Goal: Navigation & Orientation: Find specific page/section

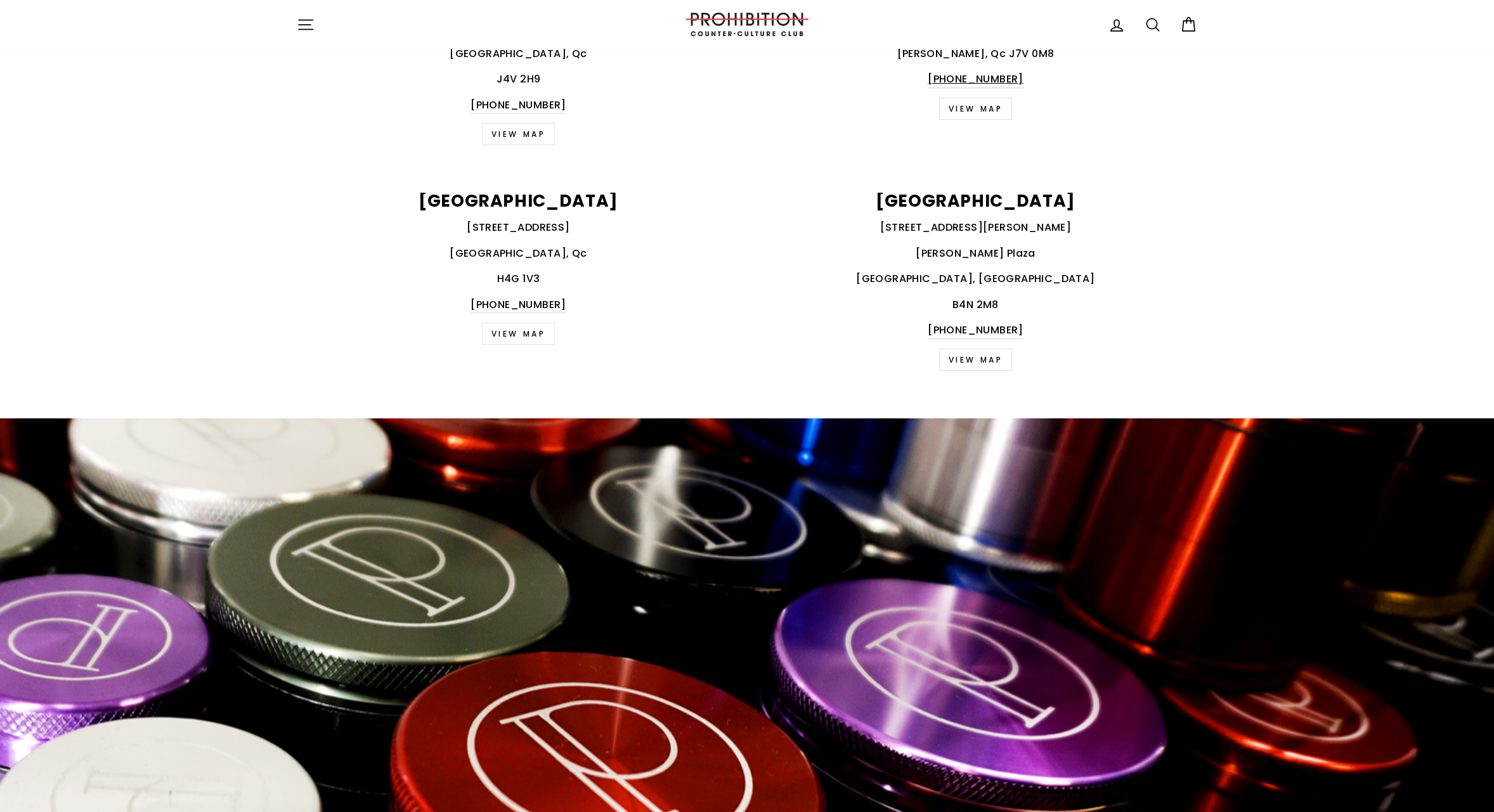
scroll to position [2024, 0]
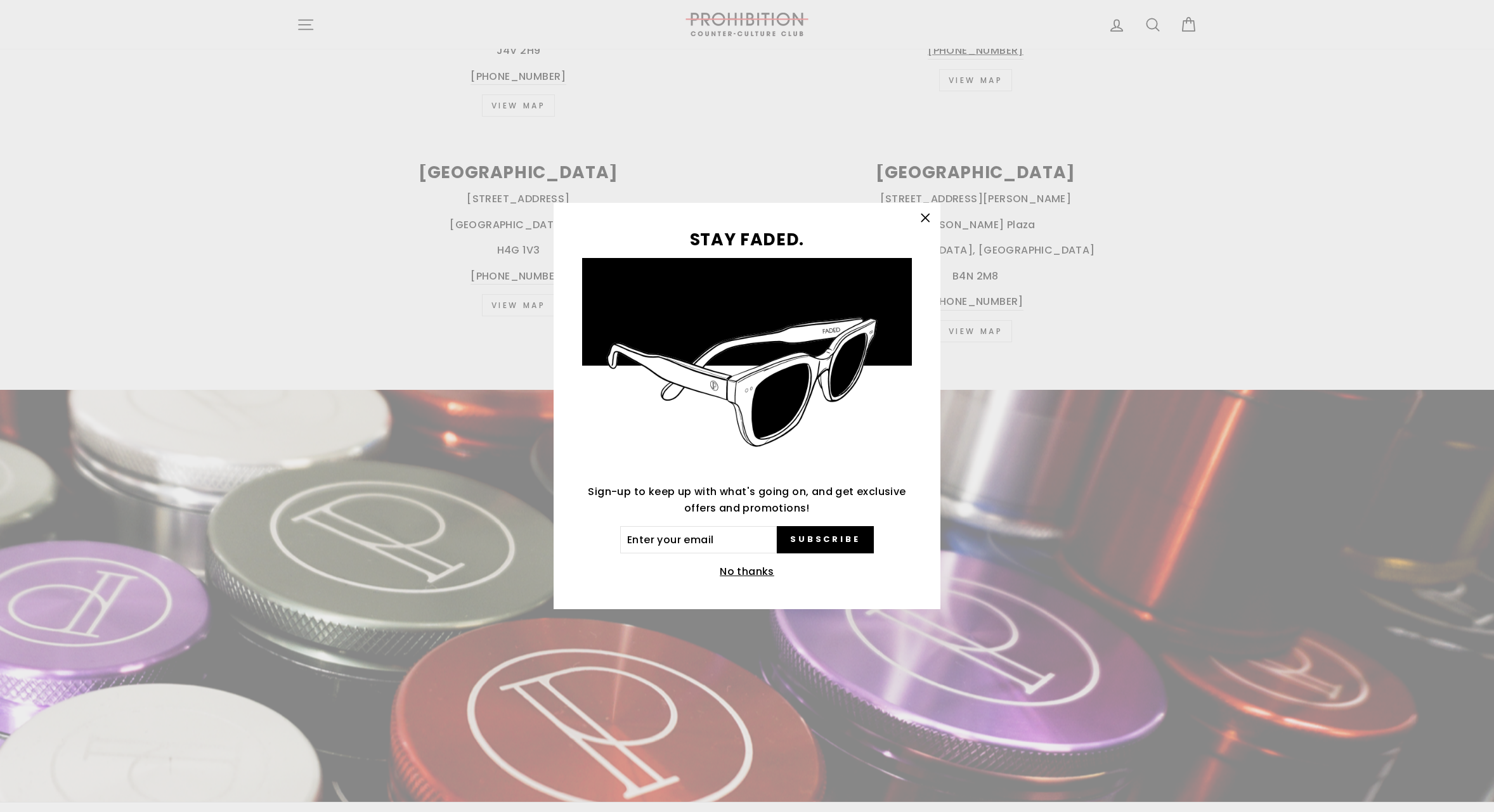
click at [919, 213] on icon "button" at bounding box center [926, 218] width 18 height 18
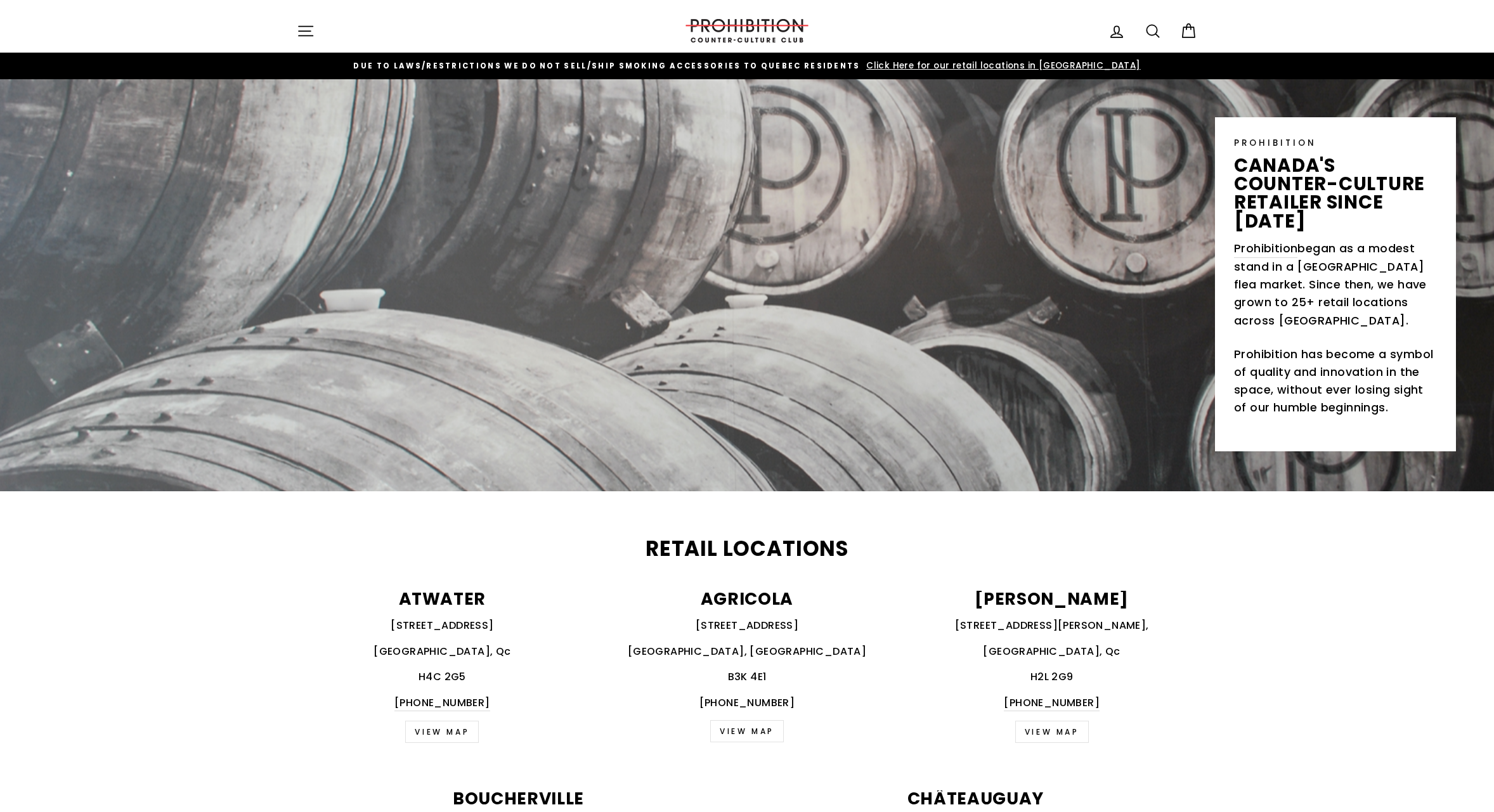
scroll to position [0, 0]
click at [310, 31] on icon "button" at bounding box center [306, 31] width 14 height 10
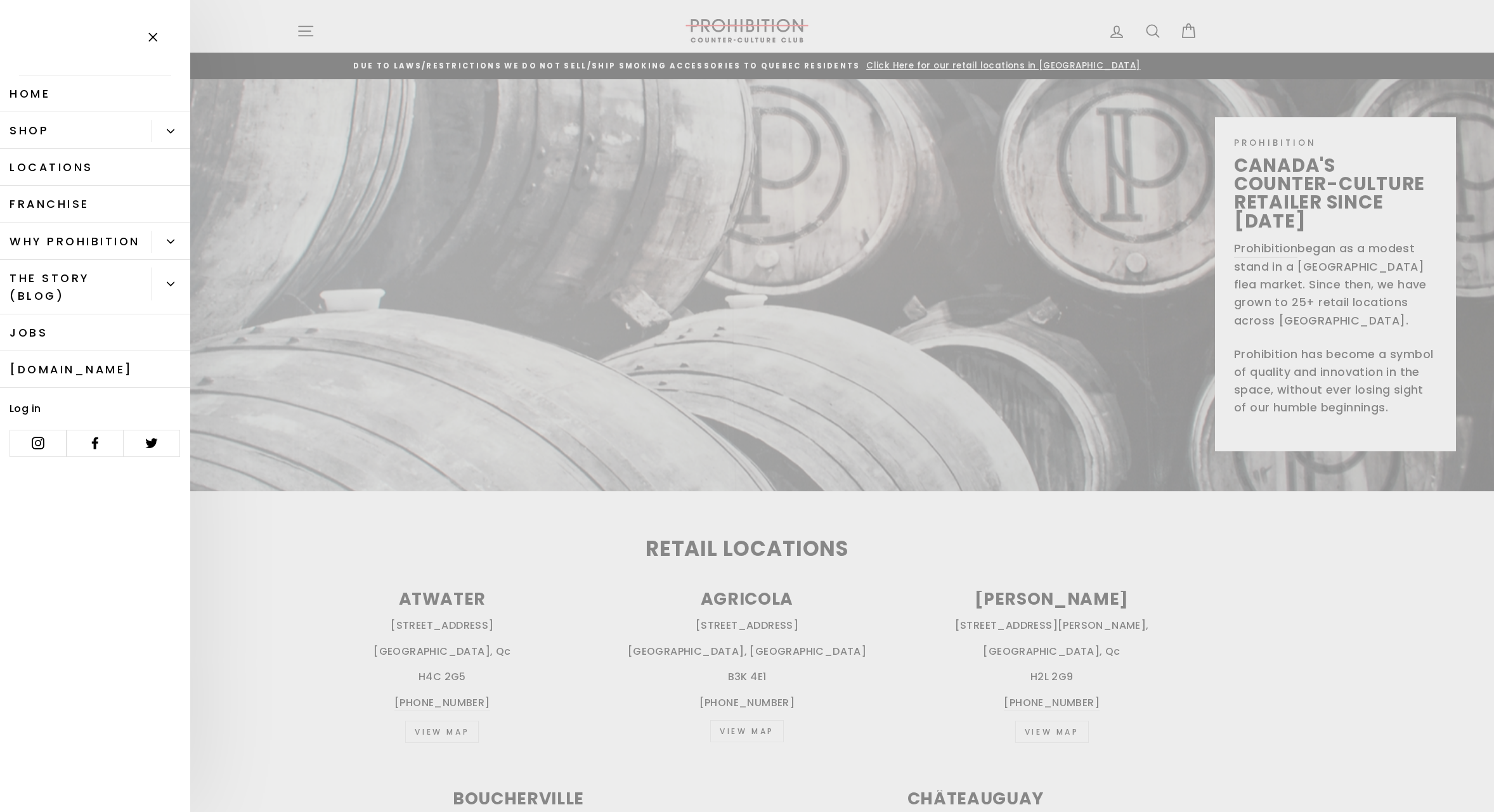
click at [56, 130] on link "Shop" at bounding box center [76, 131] width 151 height 37
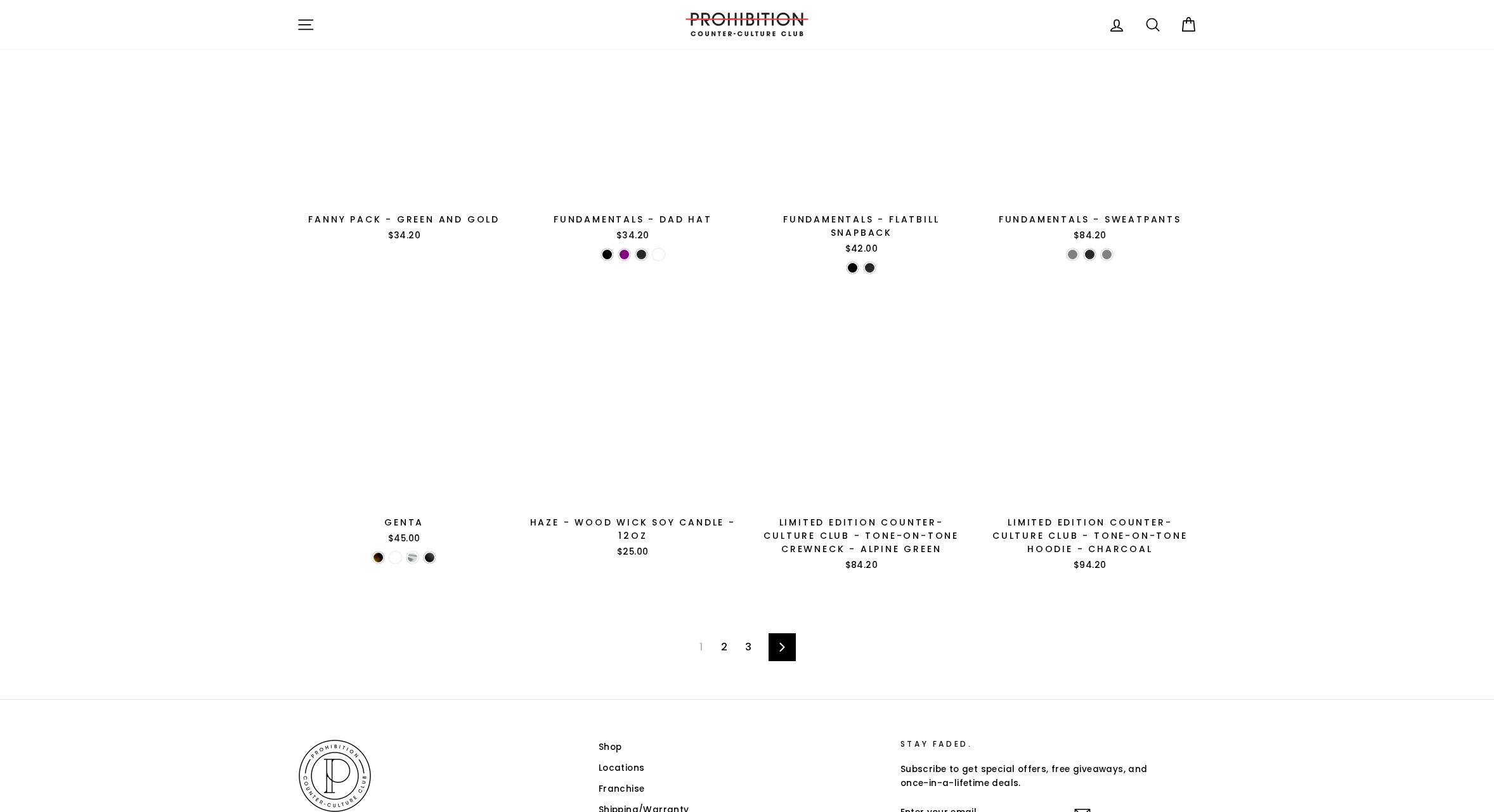
scroll to position [1746, 0]
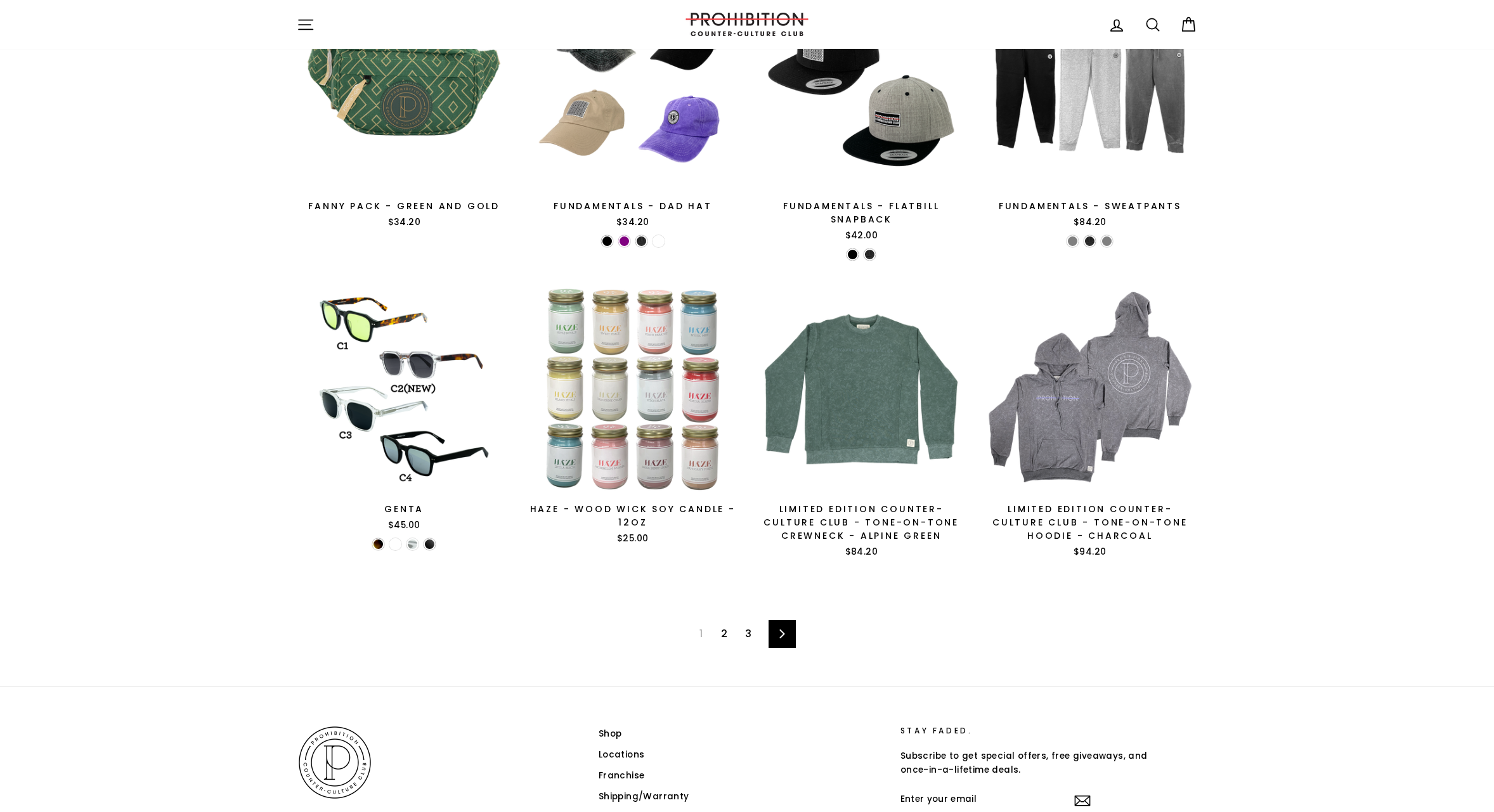
click at [781, 631] on icon at bounding box center [782, 633] width 8 height 9
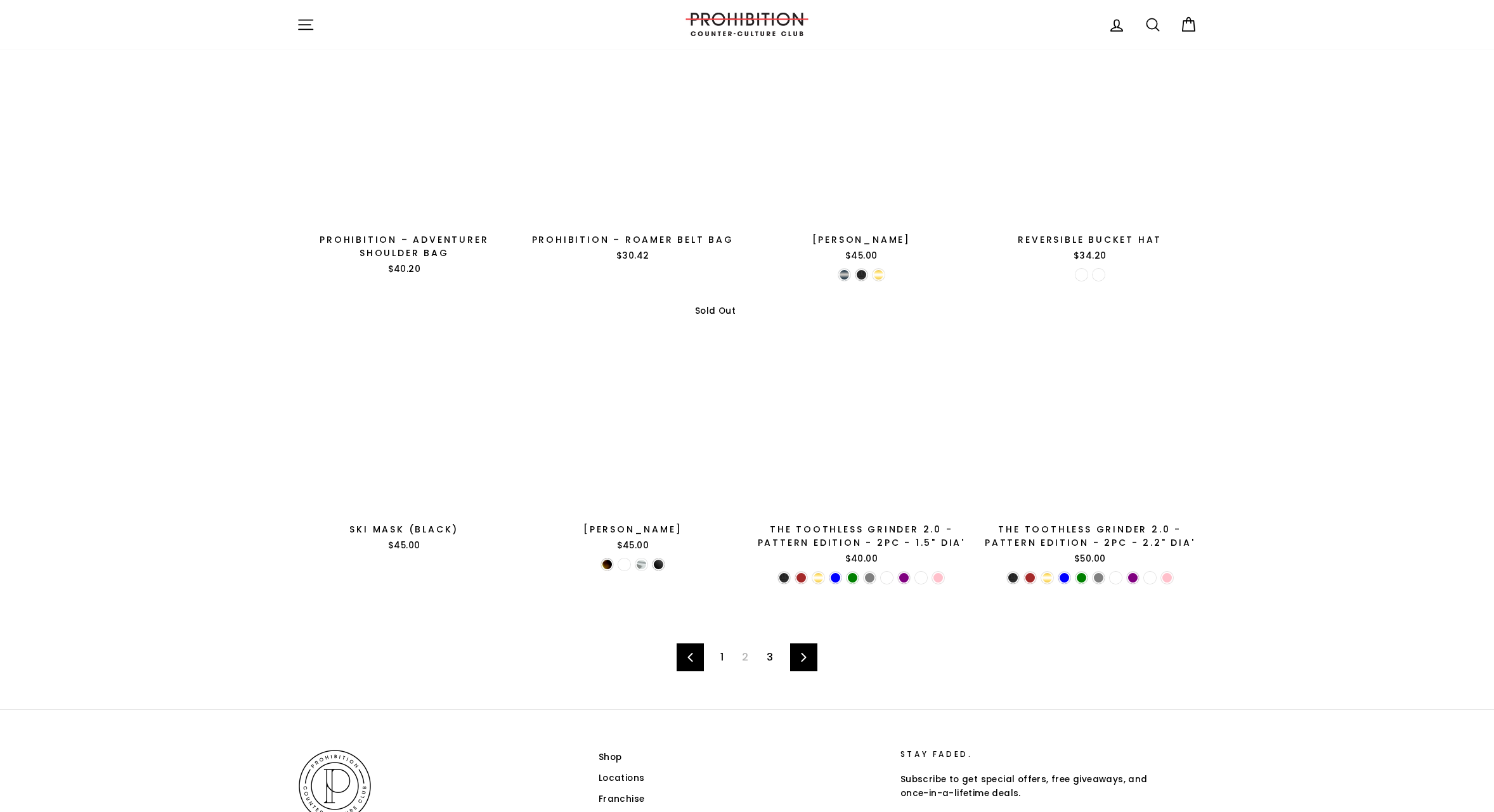
scroll to position [1805, 0]
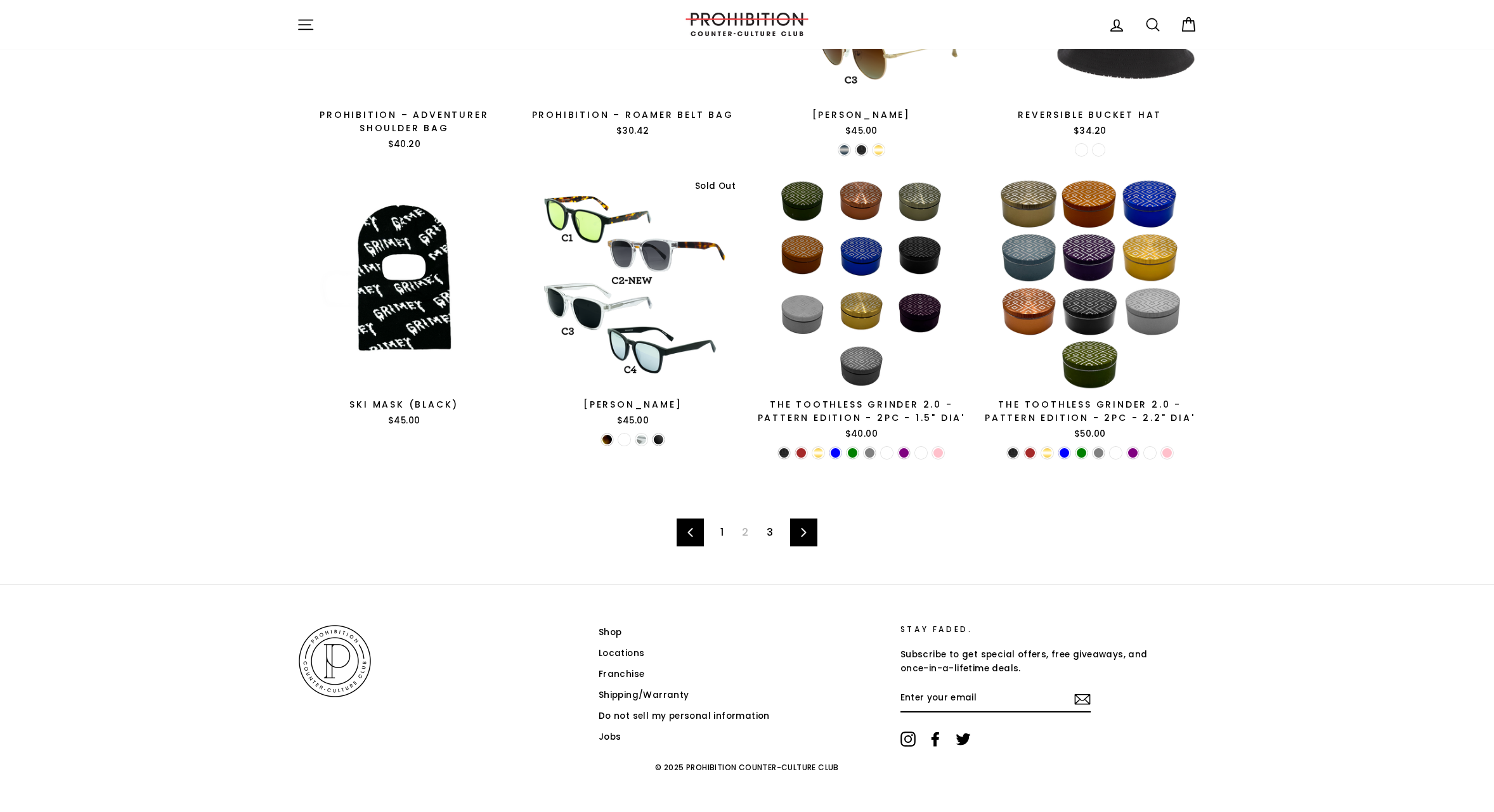
click at [770, 534] on link "3" at bounding box center [769, 532] width 22 height 20
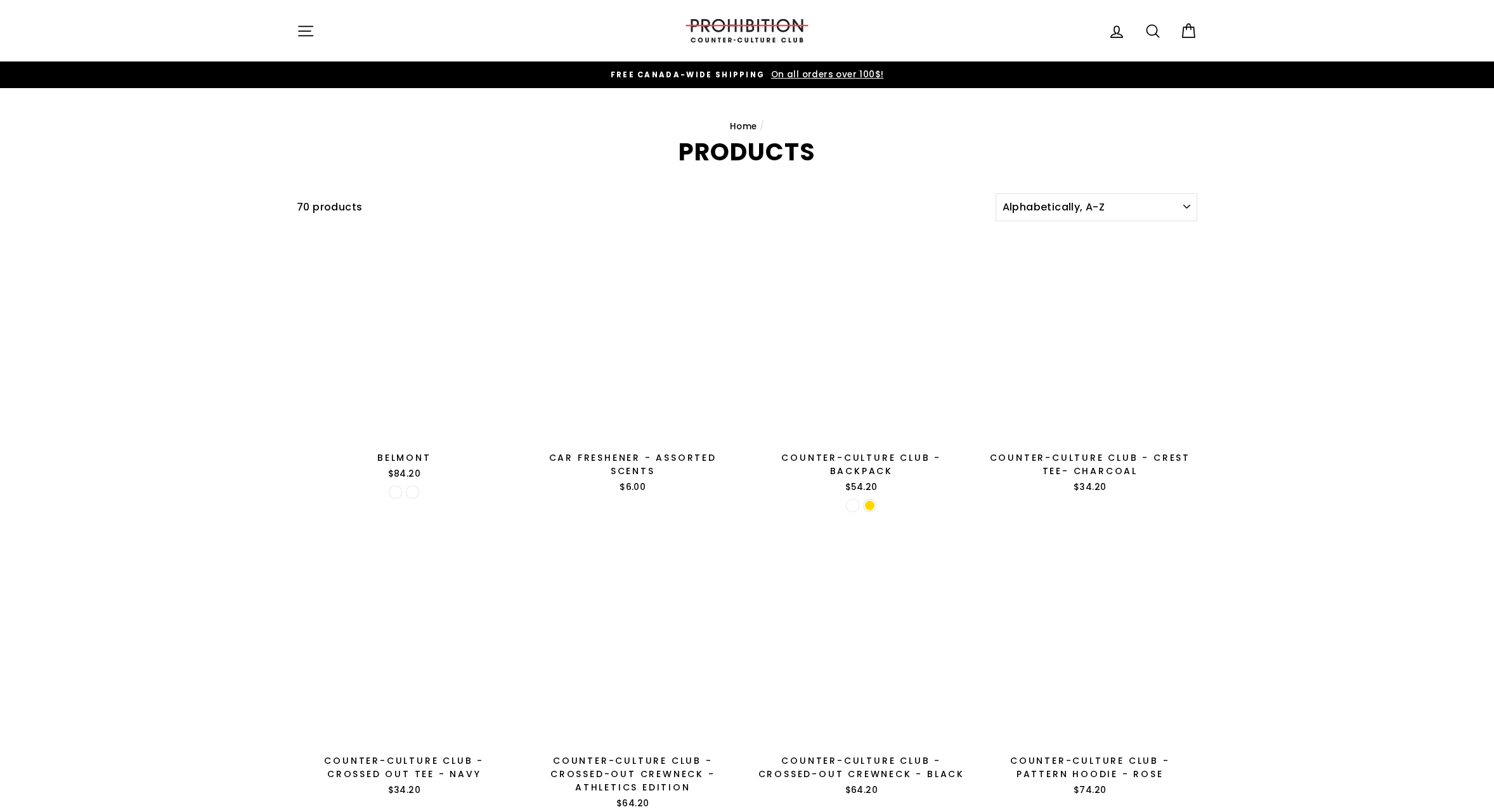
scroll to position [1746, 0]
